Goal: Information Seeking & Learning: Learn about a topic

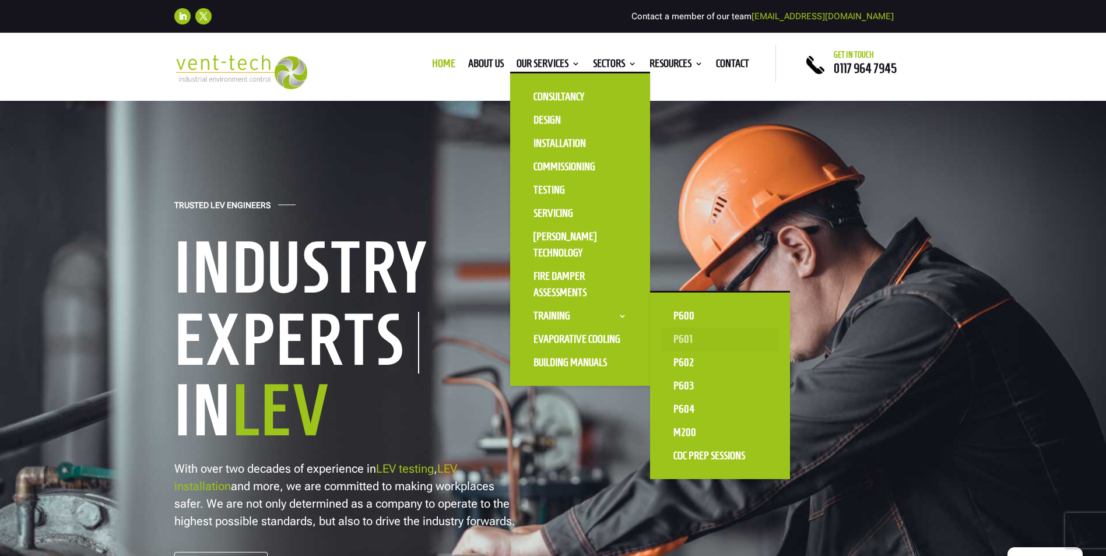
click at [684, 339] on link "P601" at bounding box center [720, 339] width 117 height 23
click at [545, 310] on link "Training" at bounding box center [580, 315] width 117 height 23
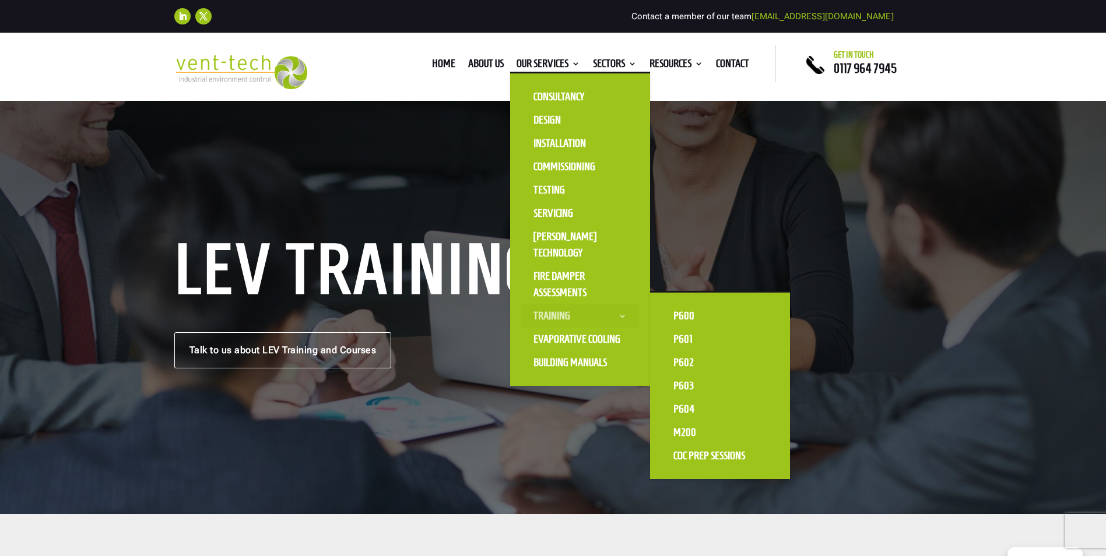
click at [568, 314] on link "Training" at bounding box center [580, 315] width 117 height 23
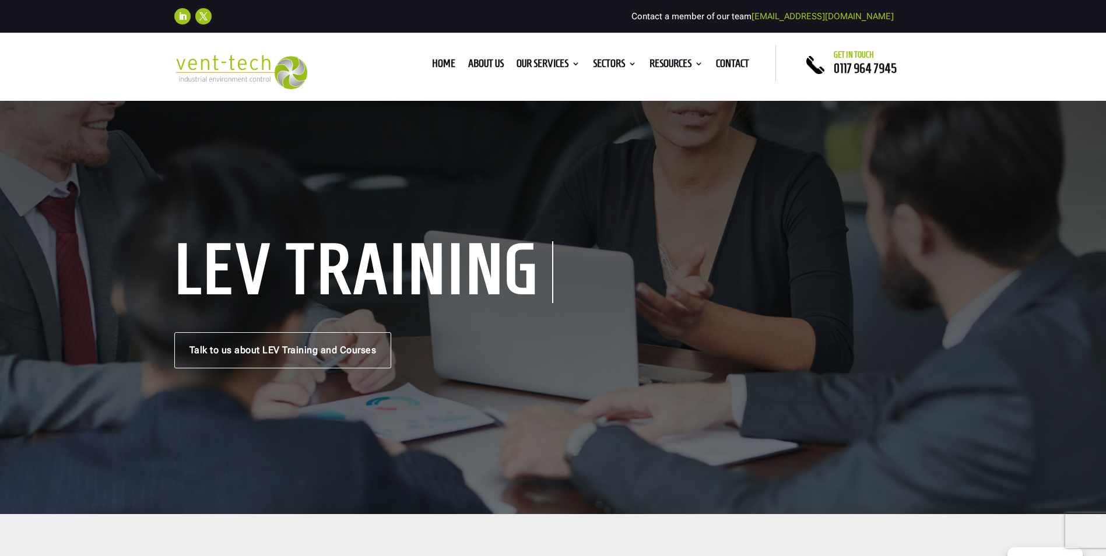
click at [375, 461] on div "LEV Training Courses Talk to us about LEV Training and Courses" at bounding box center [553, 306] width 1106 height 415
click at [286, 352] on link "Talk to us about LEV Training and Courses" at bounding box center [282, 350] width 217 height 36
